Goal: Task Accomplishment & Management: Manage account settings

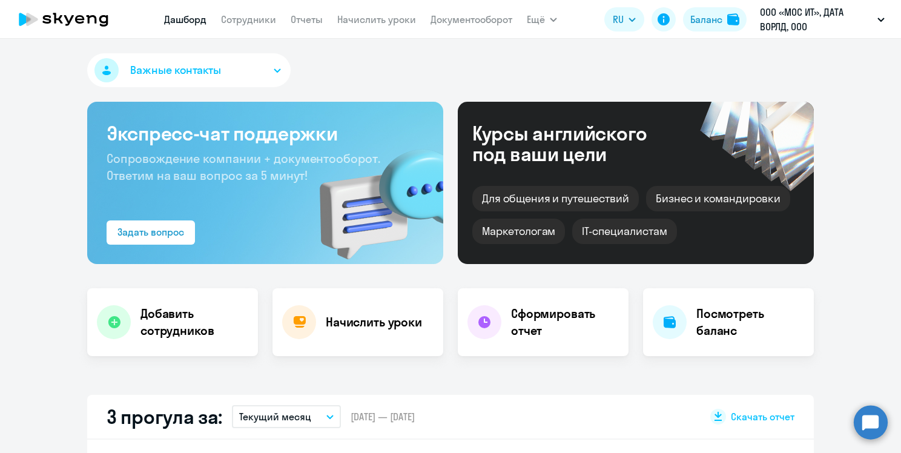
select select "30"
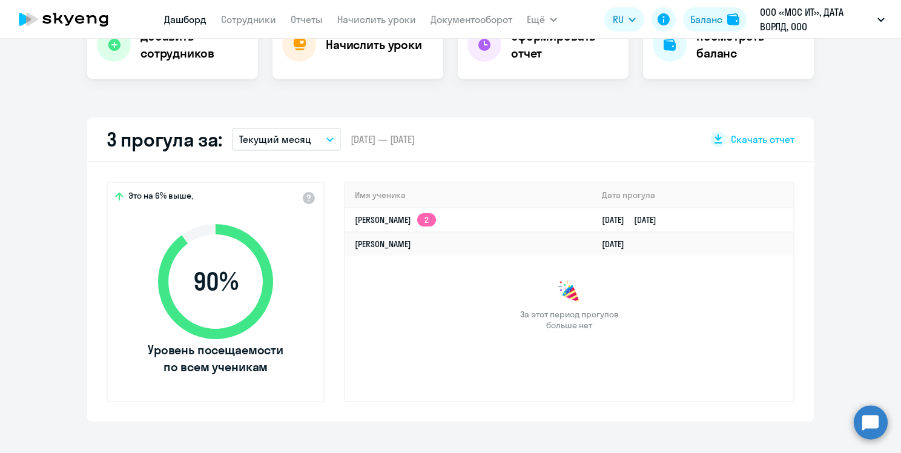
scroll to position [242, 0]
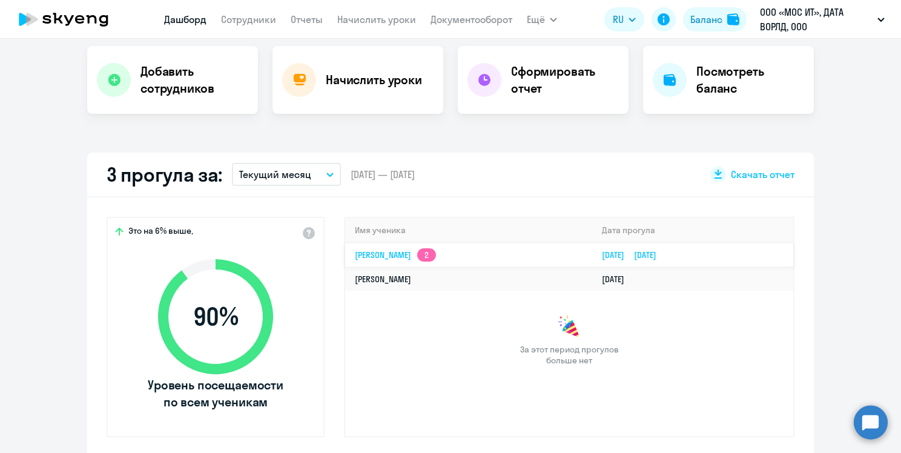
click at [436, 256] on app-skyeng-badge "2" at bounding box center [426, 254] width 19 height 13
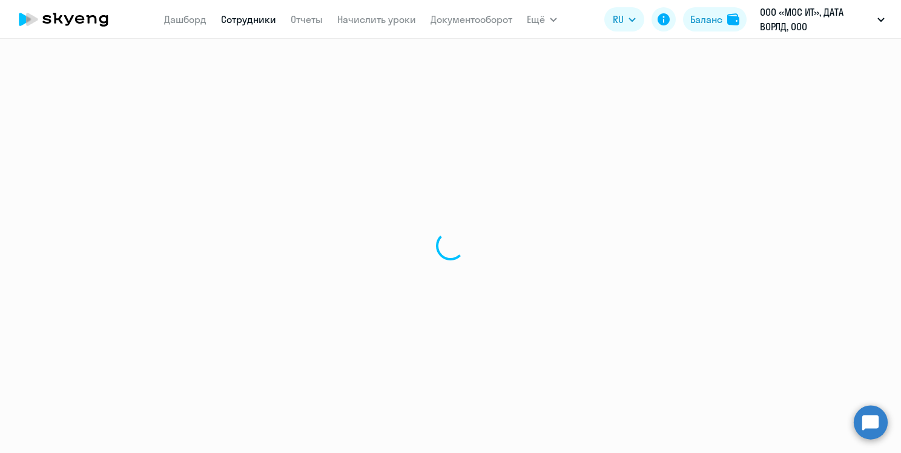
select select "english"
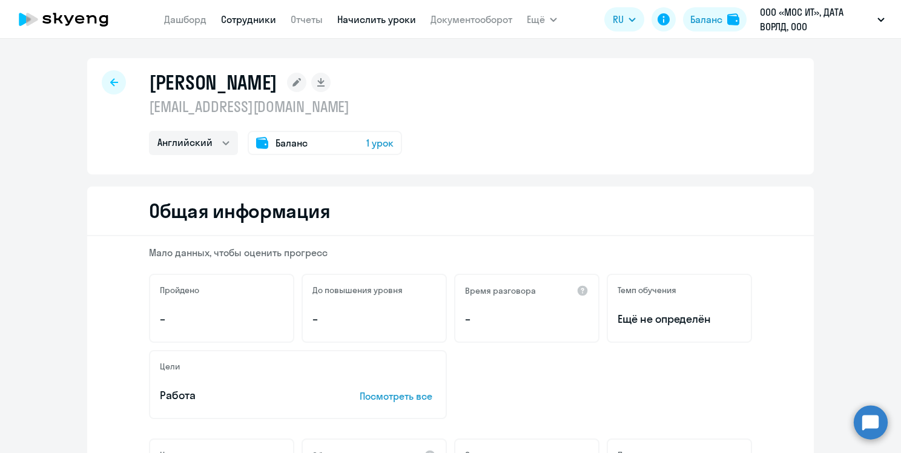
click at [378, 16] on link "Начислить уроки" at bounding box center [376, 19] width 79 height 12
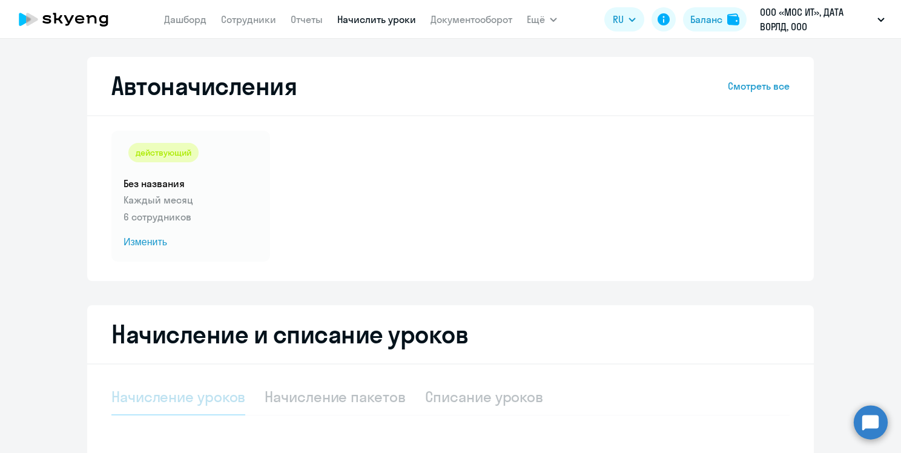
select select "10"
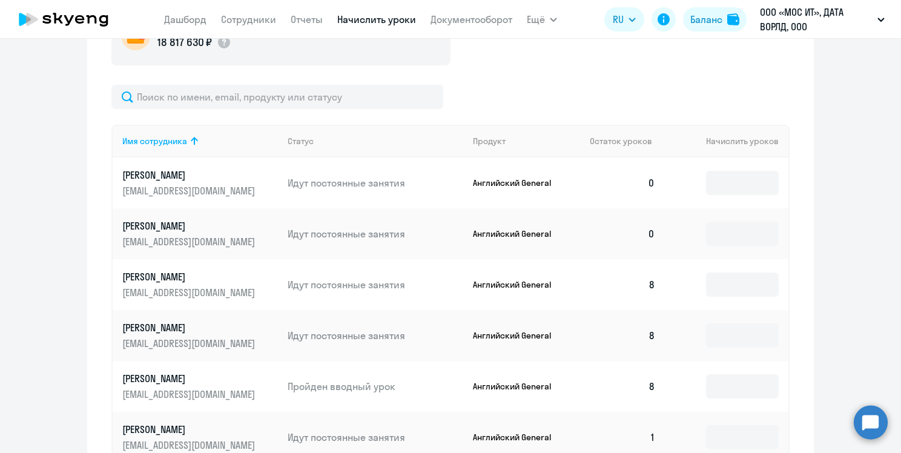
scroll to position [484, 0]
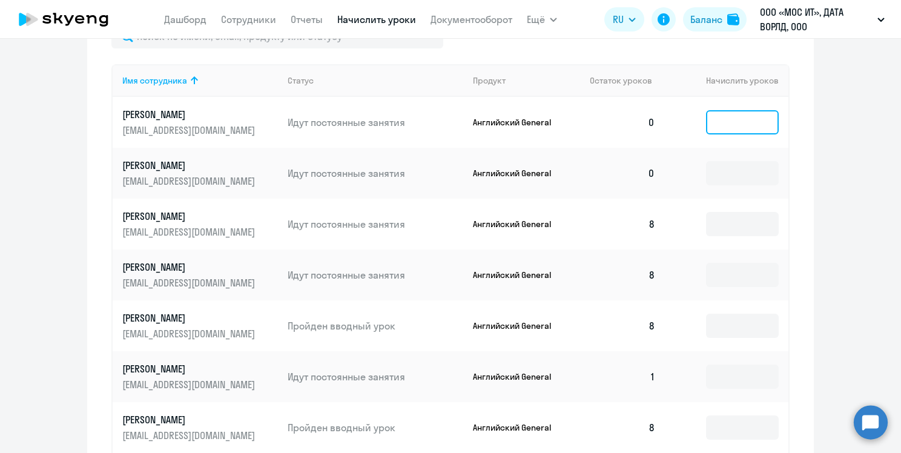
click at [723, 122] on input at bounding box center [742, 122] width 73 height 24
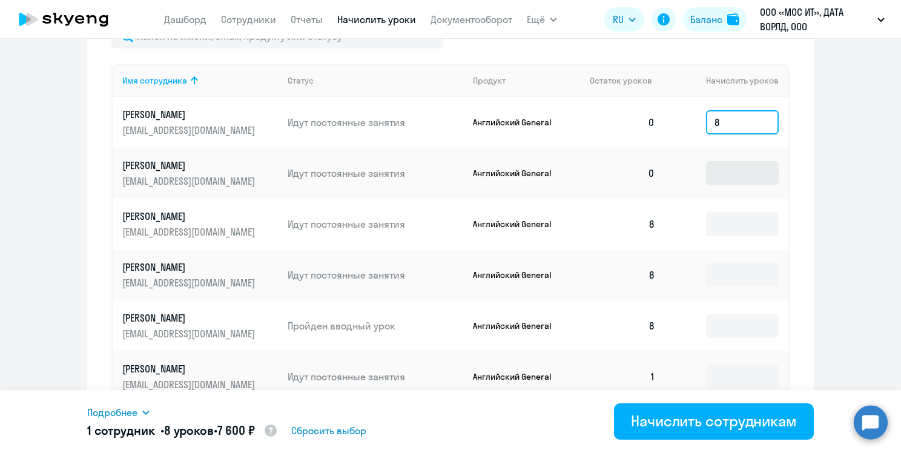
type input "8"
click at [728, 170] on input at bounding box center [742, 173] width 73 height 24
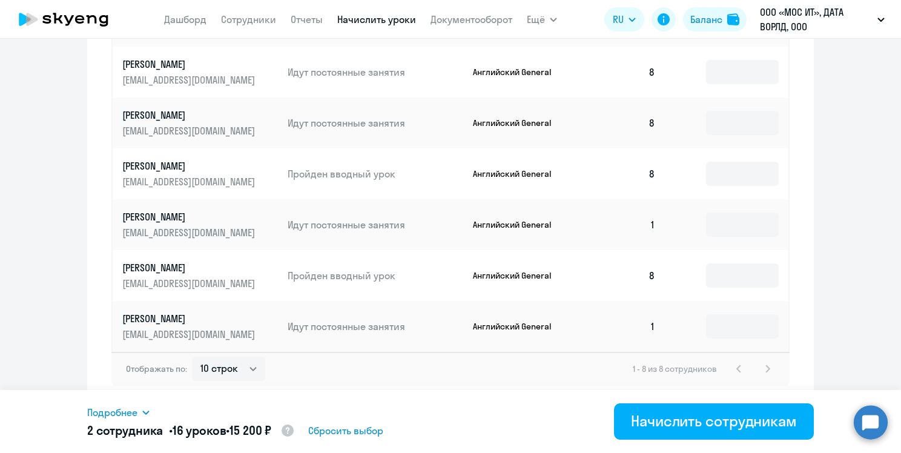
scroll to position [637, 0]
type input "8"
click at [748, 228] on input at bounding box center [742, 224] width 73 height 24
type input "8"
click at [743, 326] on input at bounding box center [742, 326] width 73 height 24
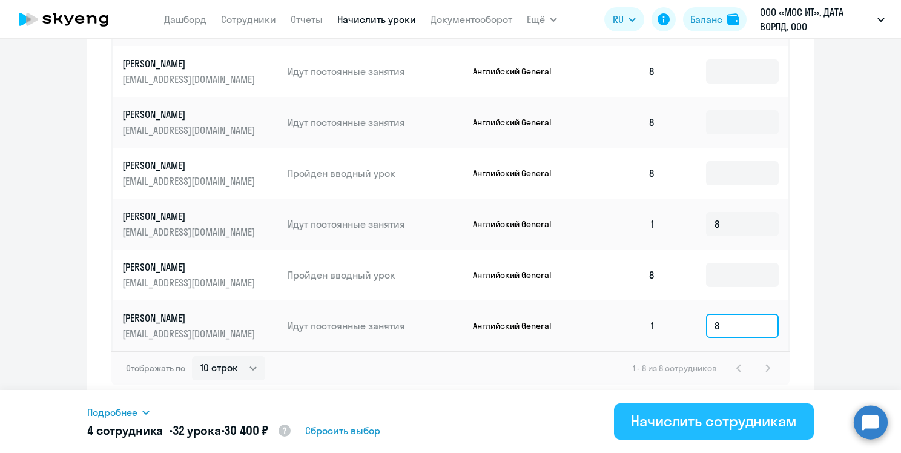
type input "8"
click at [717, 424] on div "Начислить сотрудникам" at bounding box center [714, 420] width 166 height 19
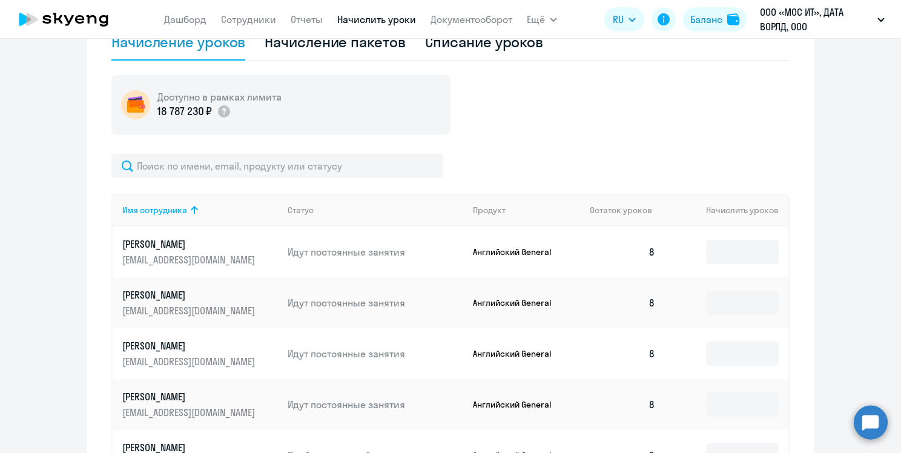
scroll to position [334, 0]
